Goal: Download file/media

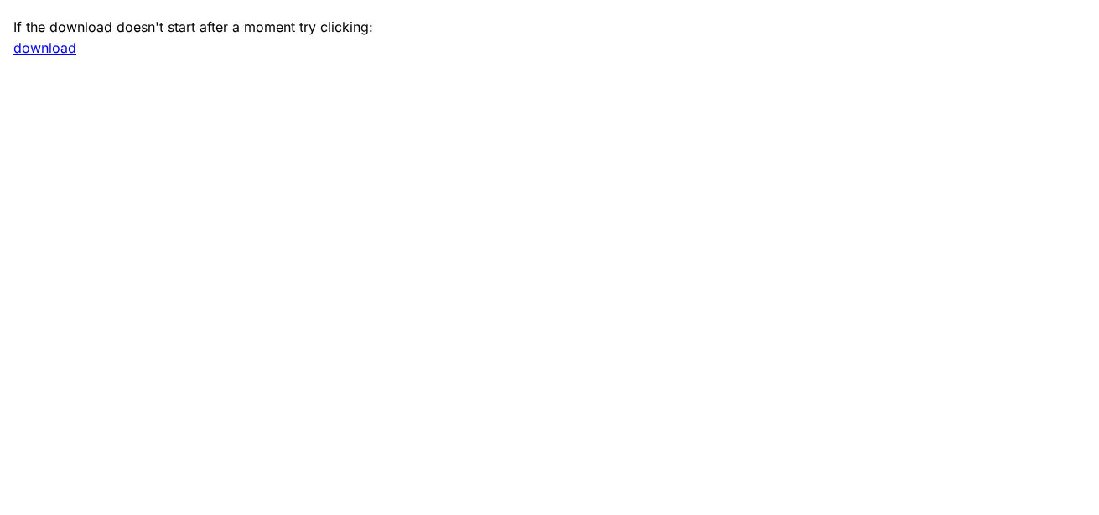
click at [47, 50] on link "download" at bounding box center [44, 47] width 63 height 17
